Goal: Register for event/course

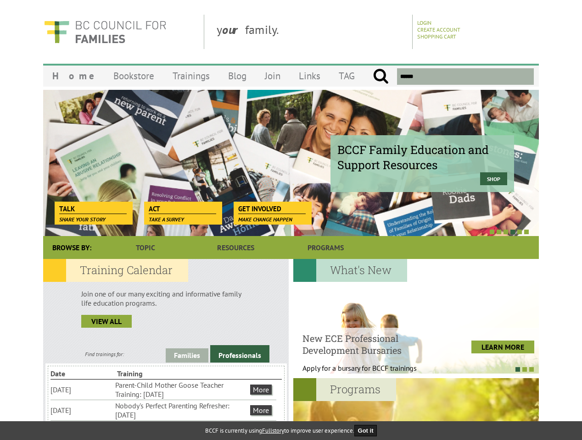
click at [291, 228] on div at bounding box center [280, 231] width 495 height 9
click at [291, 163] on div "BCCF Family Education and Support Resources Shop" at bounding box center [290, 162] width 495 height 147
click at [281, 232] on div at bounding box center [280, 231] width 495 height 9
click at [187, 355] on link "Families" at bounding box center [187, 356] width 43 height 14
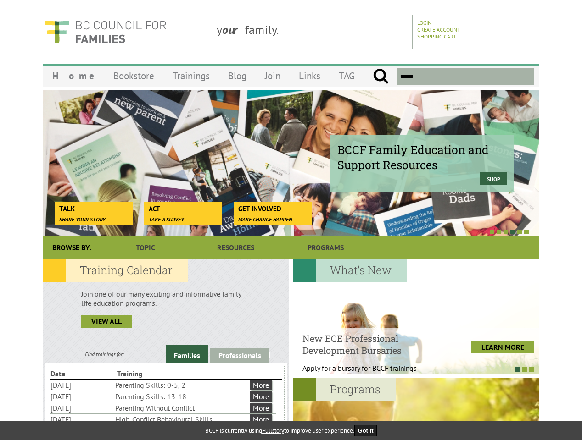
click at [239, 354] on link "Professionals" at bounding box center [239, 356] width 59 height 14
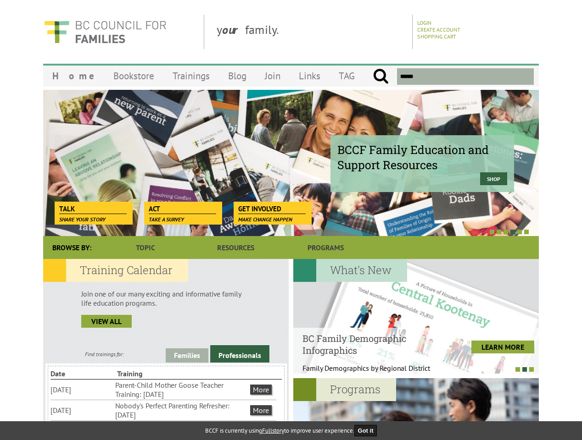
click at [163, 410] on li "Nobody's Perfect Parenting Refresher: [DATE]" at bounding box center [181, 410] width 133 height 20
click at [416, 317] on div at bounding box center [415, 316] width 245 height 115
click at [411, 369] on div at bounding box center [411, 369] width 245 height 9
click at [416, 409] on div at bounding box center [415, 435] width 245 height 115
click at [368, 431] on button "Got it" at bounding box center [365, 430] width 23 height 11
